Goal: Task Accomplishment & Management: Manage account settings

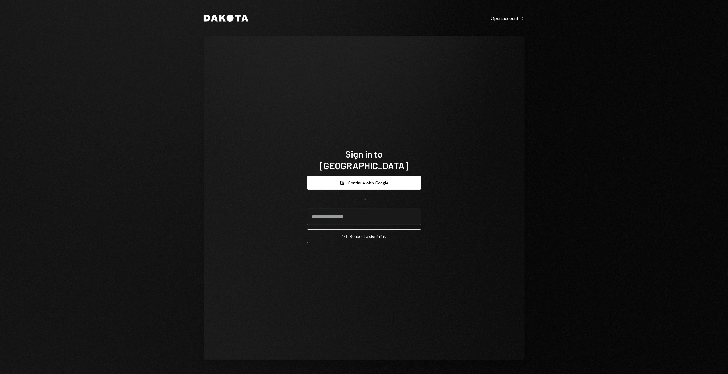
type input "**********"
click at [368, 229] on button "Email Request a sign in link" at bounding box center [364, 236] width 114 height 14
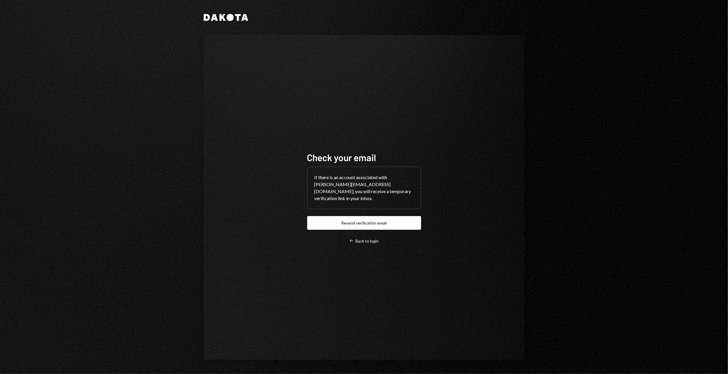
click at [369, 232] on div "Check your email If there is an account associated with harrison@autonomousproj…" at bounding box center [364, 197] width 114 height 92
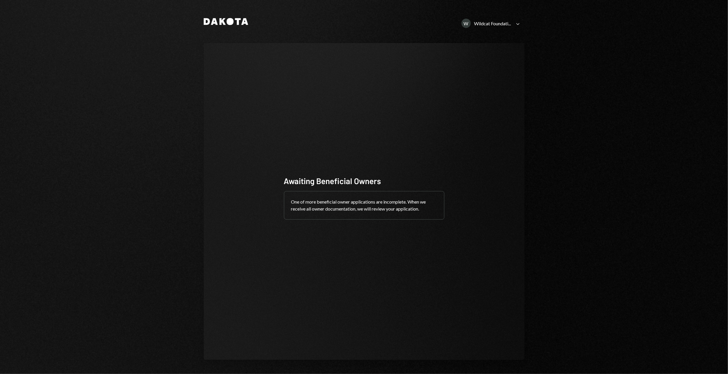
click at [503, 21] on div "Wildcat Foundati..." at bounding box center [492, 24] width 37 height 6
click at [463, 98] on div "Sign out" at bounding box center [483, 99] width 69 height 5
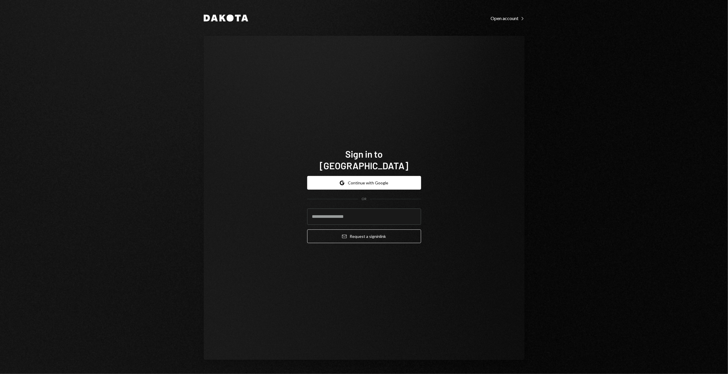
type input "**********"
click at [373, 229] on button "Email Request a sign in link" at bounding box center [364, 236] width 114 height 14
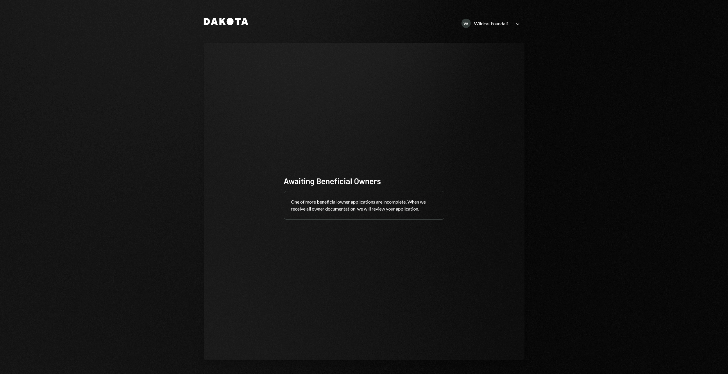
drag, startPoint x: 499, startPoint y: 18, endPoint x: 497, endPoint y: 22, distance: 4.4
click at [499, 18] on div "Dakota W Wildcat Foundati... Caret Down" at bounding box center [364, 21] width 321 height 15
click at [498, 22] on div "Wildcat Foundati..." at bounding box center [492, 24] width 37 height 6
click at [479, 68] on div "M Magic Newton Operations Ltd." at bounding box center [483, 72] width 69 height 10
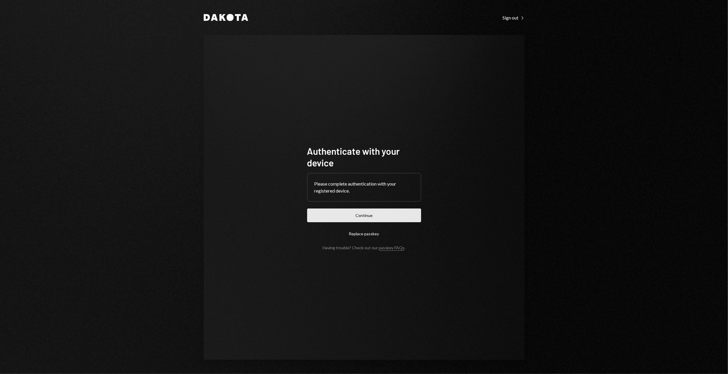
click at [364, 217] on button "Continue" at bounding box center [364, 215] width 114 height 14
click at [340, 215] on button "Continue" at bounding box center [364, 215] width 114 height 14
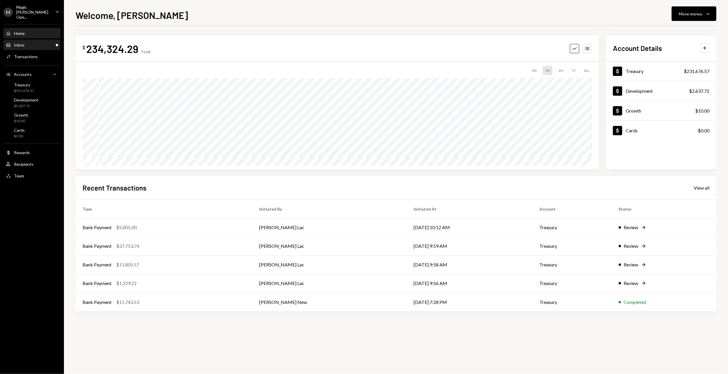
click at [36, 42] on div "Inbox Inbox" at bounding box center [32, 44] width 52 height 5
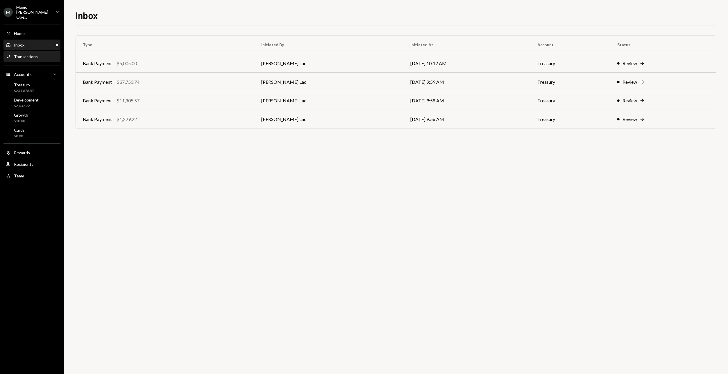
click at [30, 52] on div "Activities Transactions" at bounding box center [32, 57] width 52 height 10
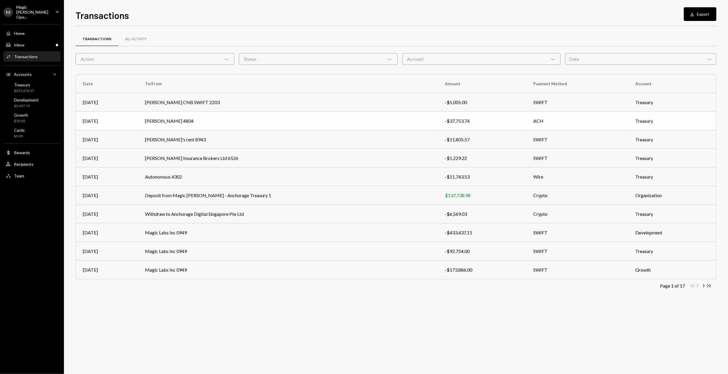
click at [232, 124] on td "MOHAMMAD HASAN AKHAVANNIK 4804" at bounding box center [288, 121] width 300 height 19
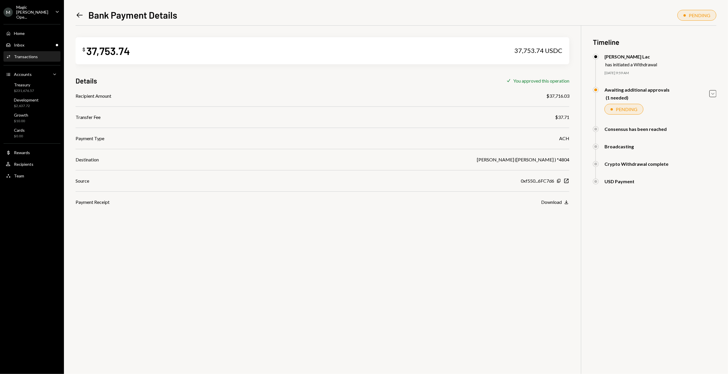
click at [77, 15] on icon at bounding box center [80, 14] width 6 height 5
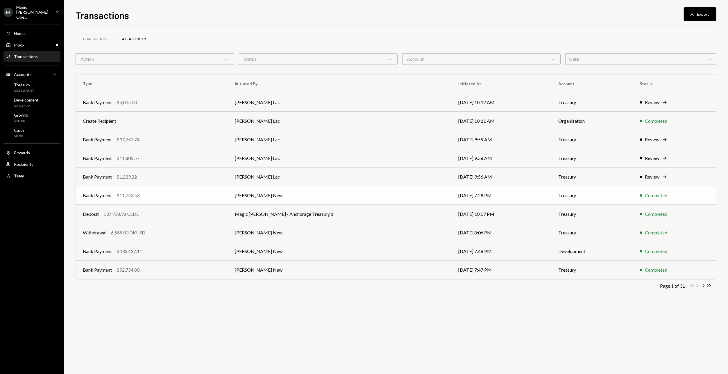
click at [265, 196] on td "Richard Byers New" at bounding box center [340, 195] width 224 height 19
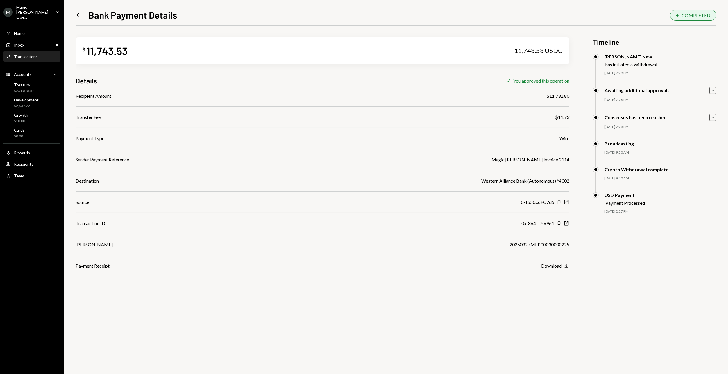
click at [562, 263] on div "Download" at bounding box center [551, 266] width 21 height 6
